Goal: Transaction & Acquisition: Purchase product/service

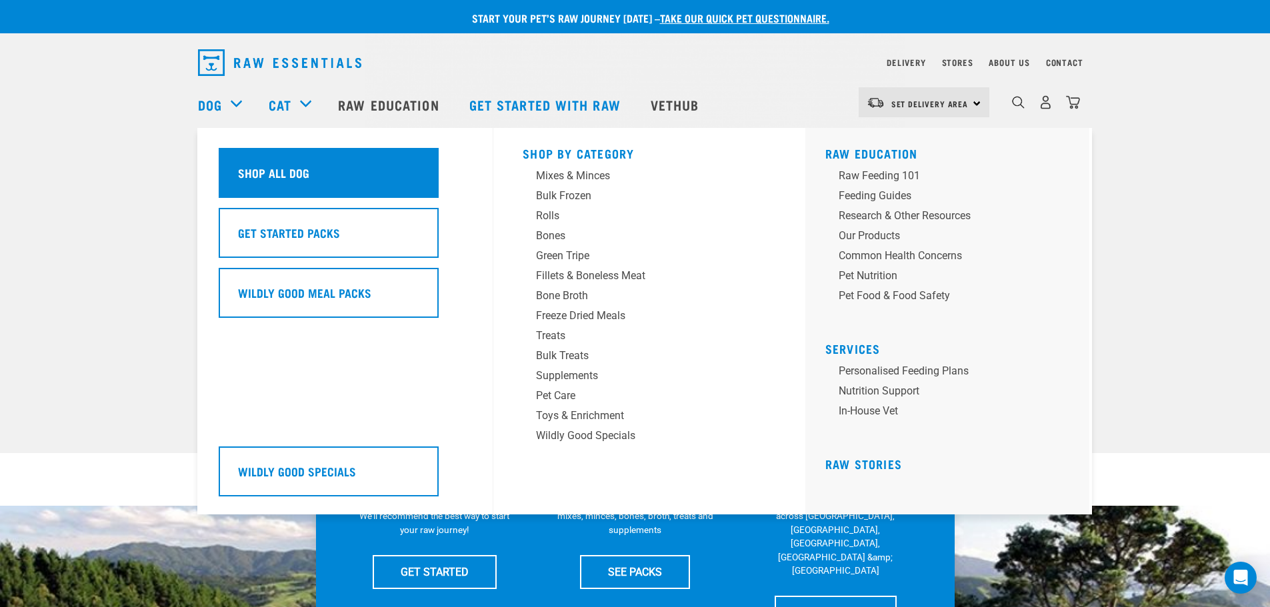
click at [253, 161] on div "Shop All Dog" at bounding box center [329, 173] width 220 height 50
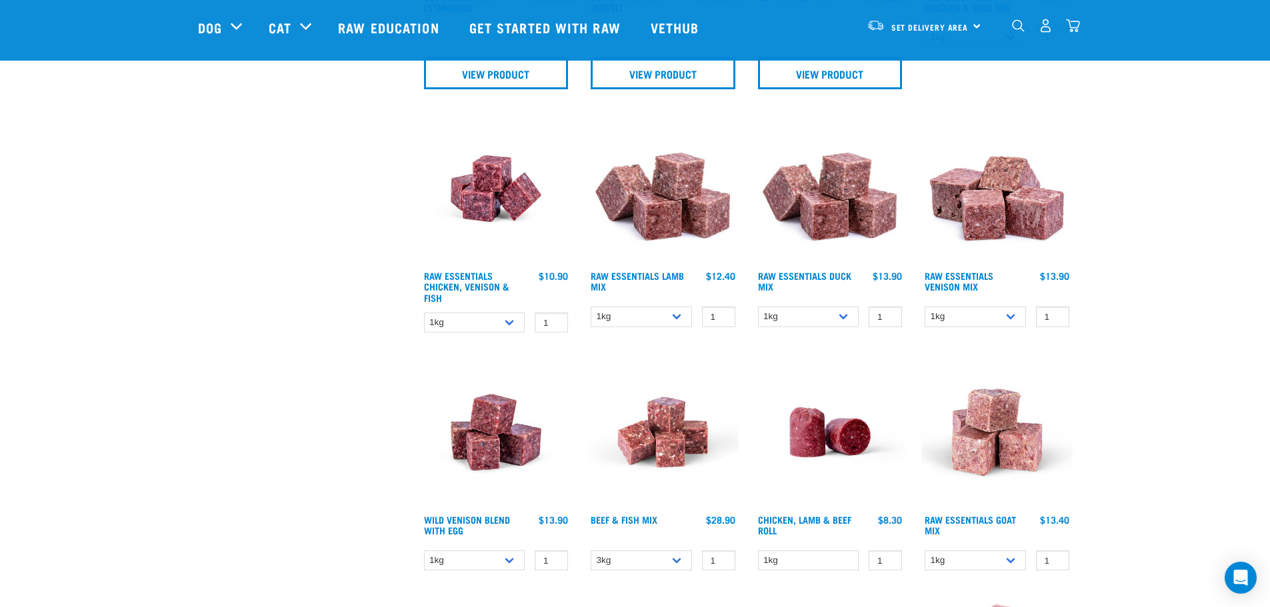
scroll to position [667, 0]
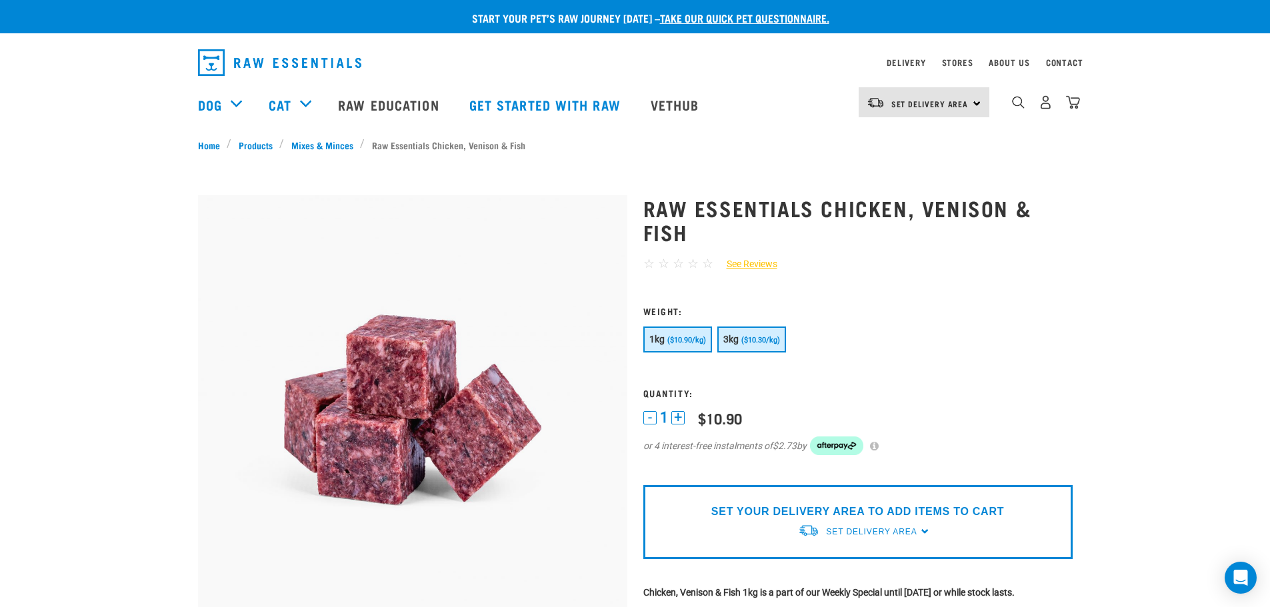
click at [732, 335] on span "3kg" at bounding box center [731, 339] width 16 height 11
click at [676, 333] on button "1kg ($10.90/kg)" at bounding box center [677, 340] width 69 height 26
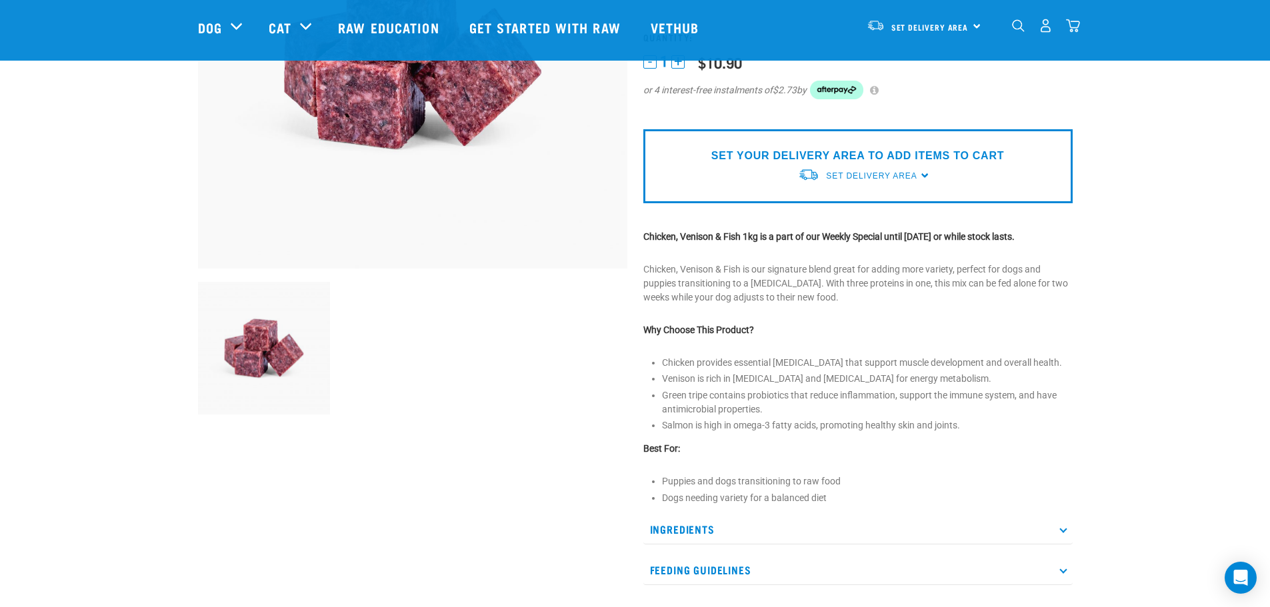
scroll to position [267, 0]
